Goal: Find contact information: Find contact information

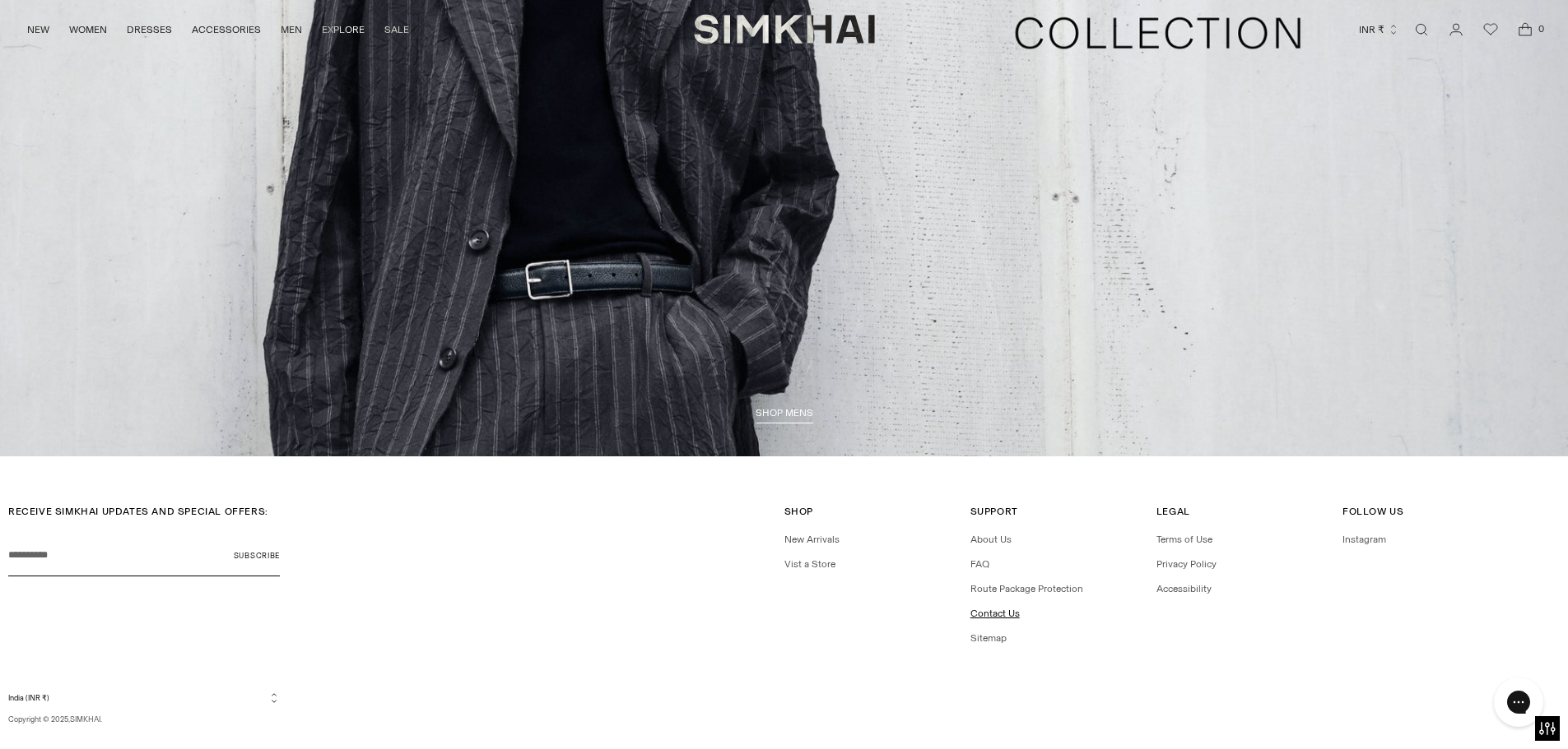
click at [1005, 614] on link "Contact Us" at bounding box center [995, 613] width 50 height 11
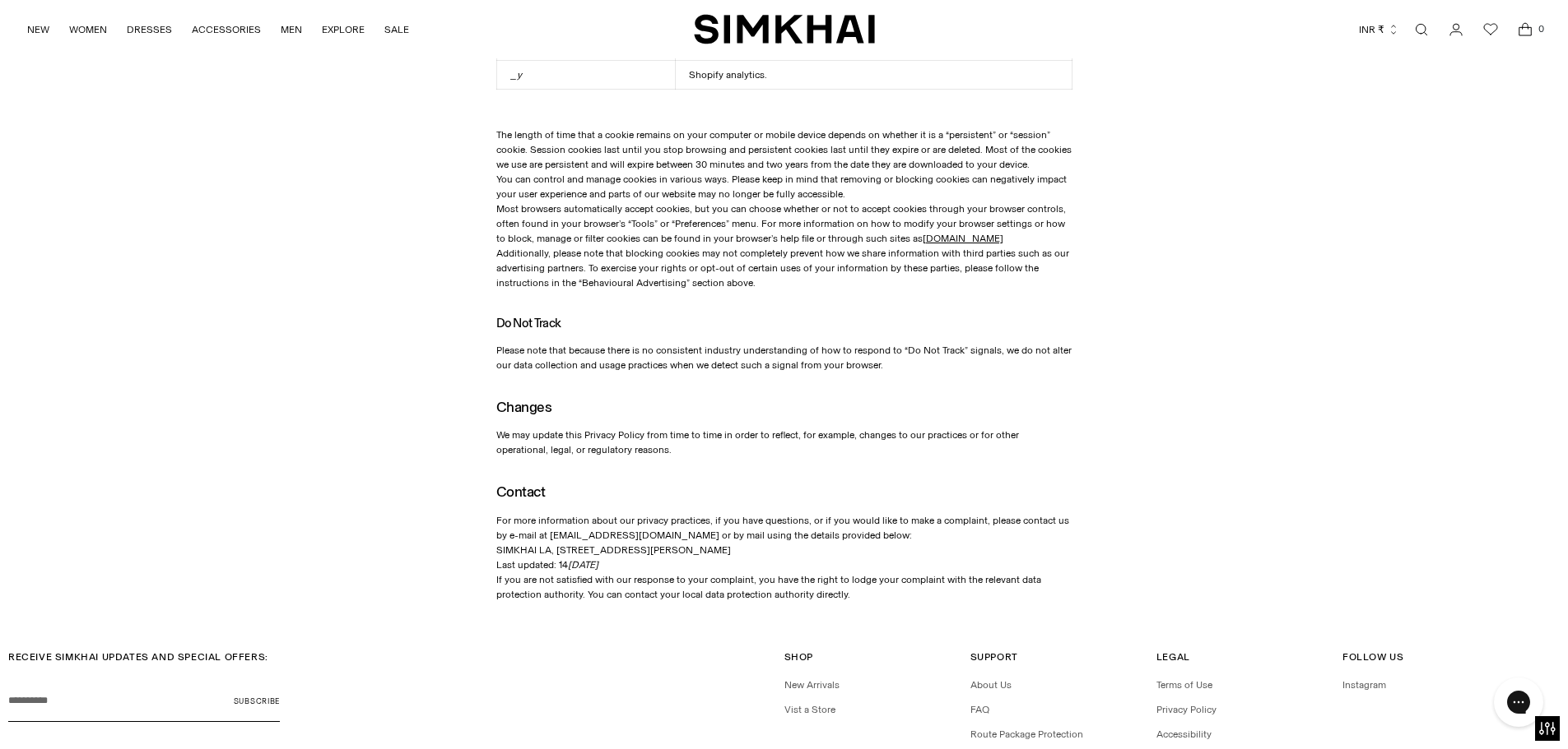
scroll to position [3207, 0]
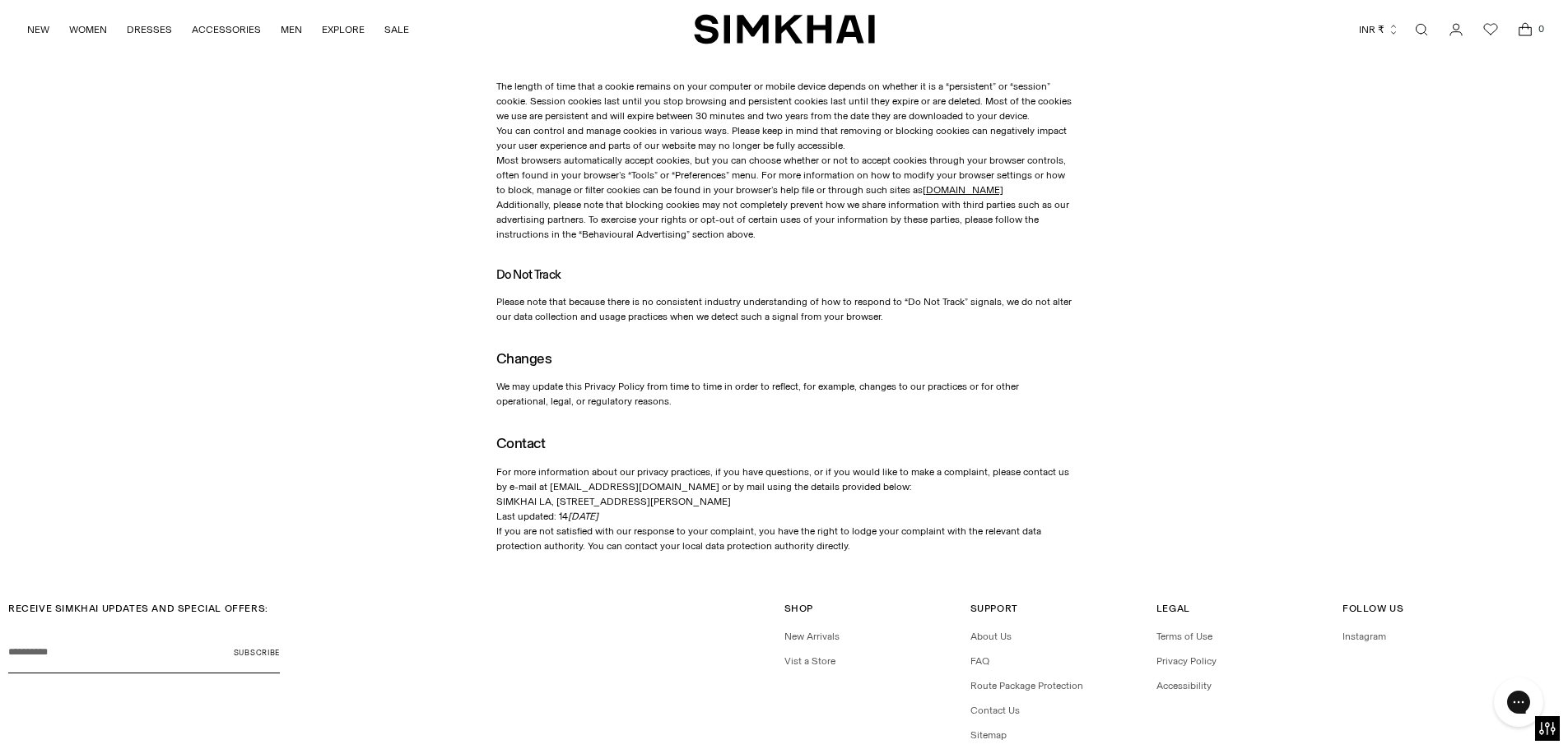
drag, startPoint x: 556, startPoint y: 456, endPoint x: 671, endPoint y: 458, distance: 115.0
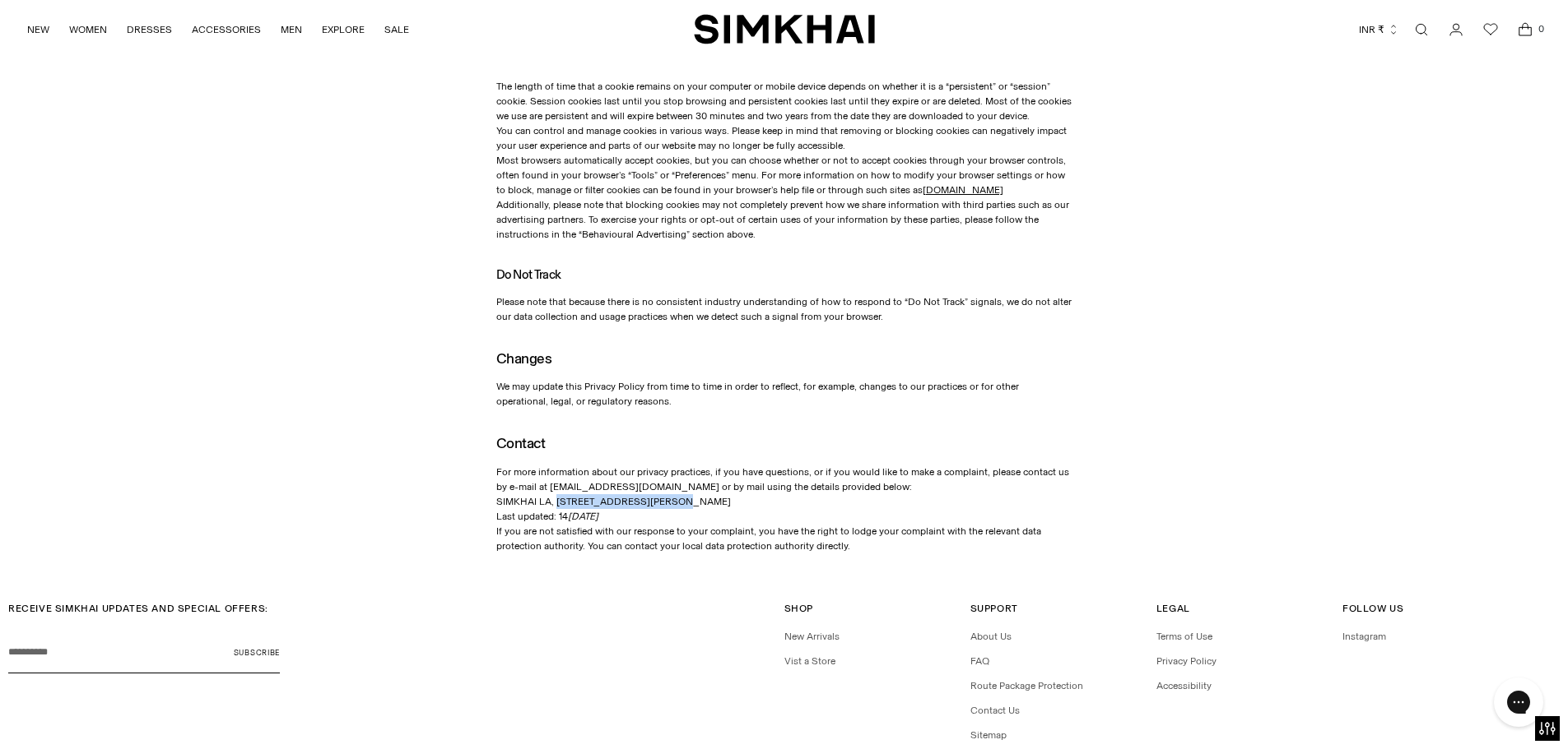
copy div "653 N. LA CIENEGA BLVD."
copy div "90069"
